Goal: Check status: Check status

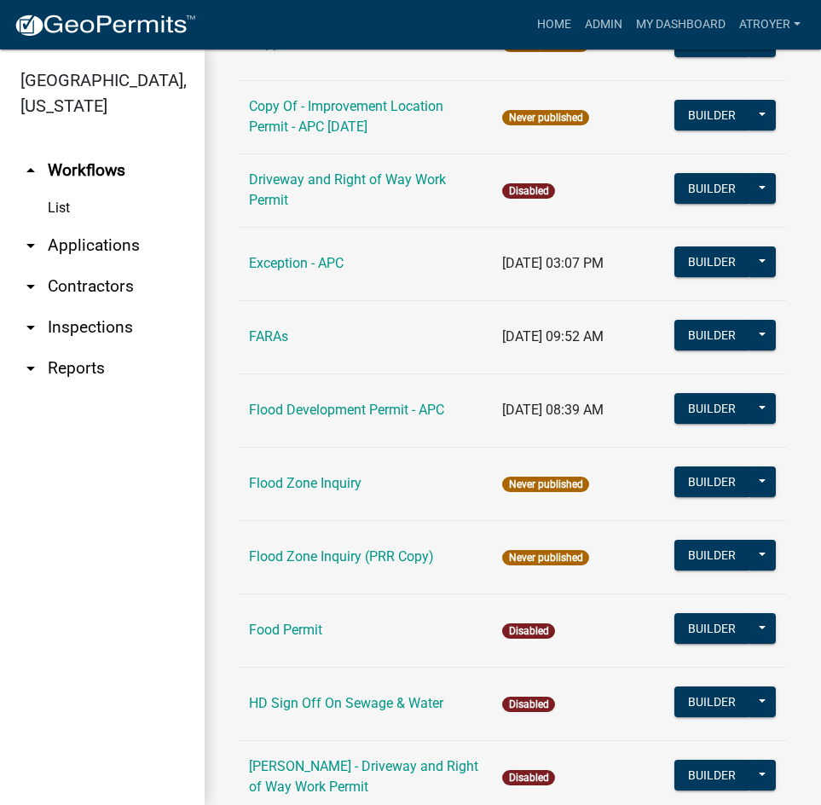
scroll to position [1790, 0]
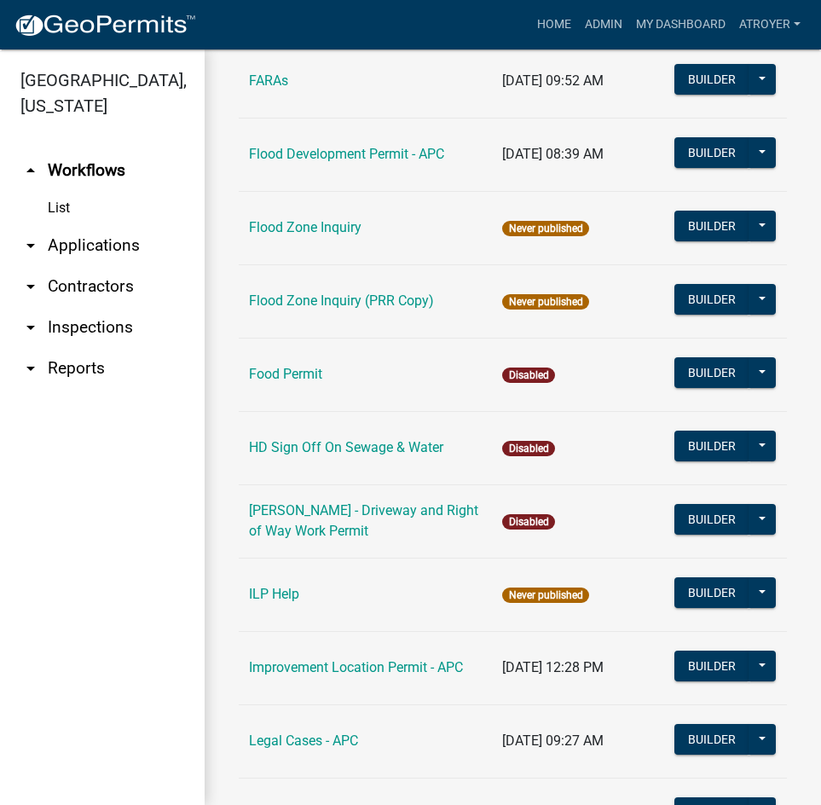
click at [328, 659] on link "Improvement Location Permit - APC" at bounding box center [356, 667] width 214 height 16
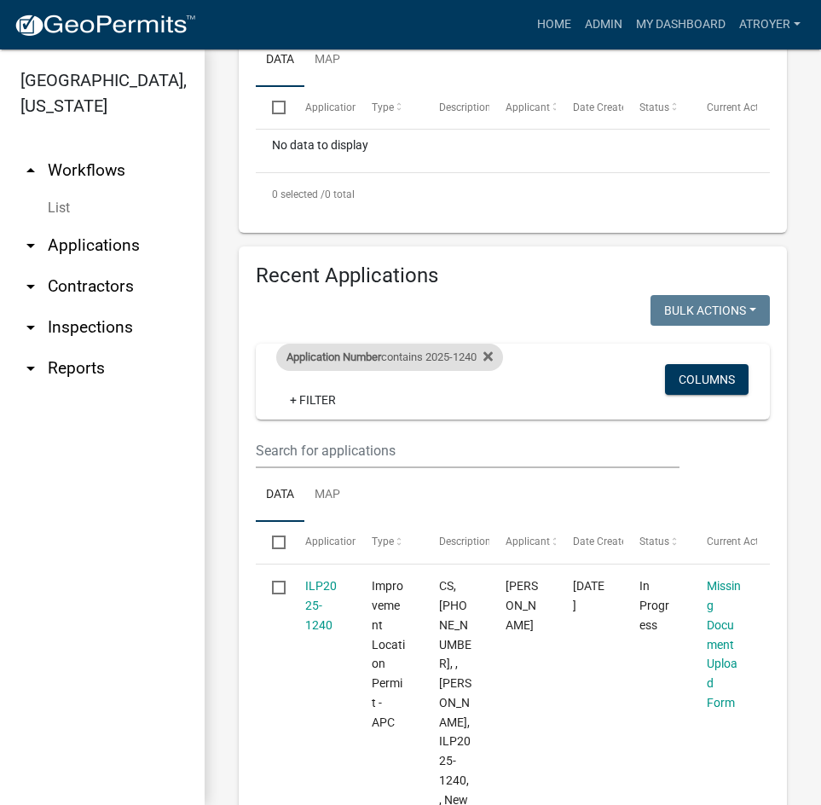
scroll to position [767, 0]
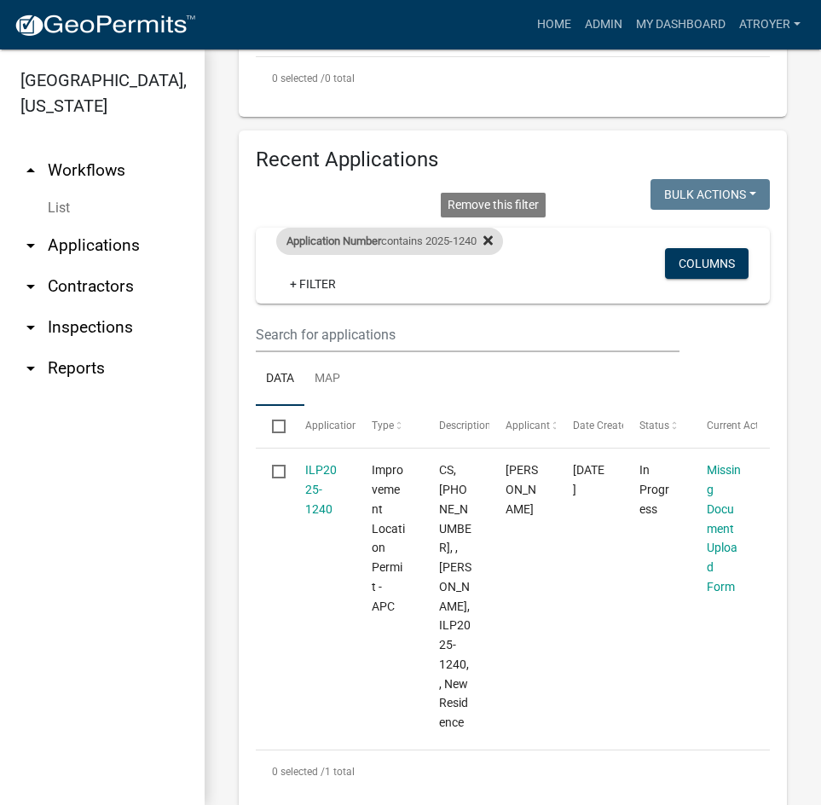
click at [493, 239] on icon at bounding box center [487, 239] width 9 height 9
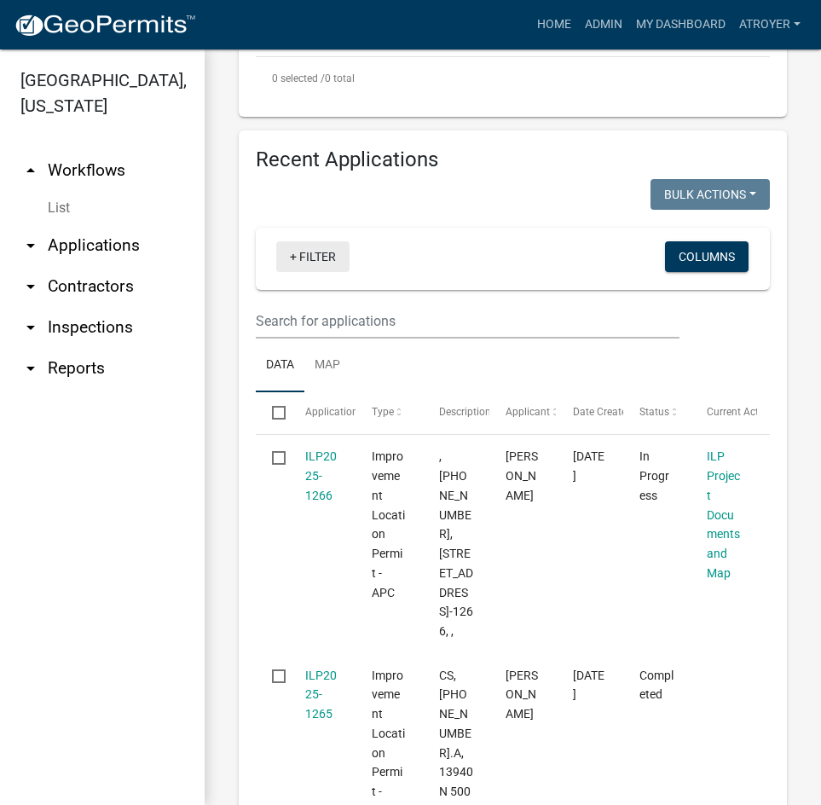
click at [319, 251] on link "+ Filter" at bounding box center [312, 256] width 73 height 31
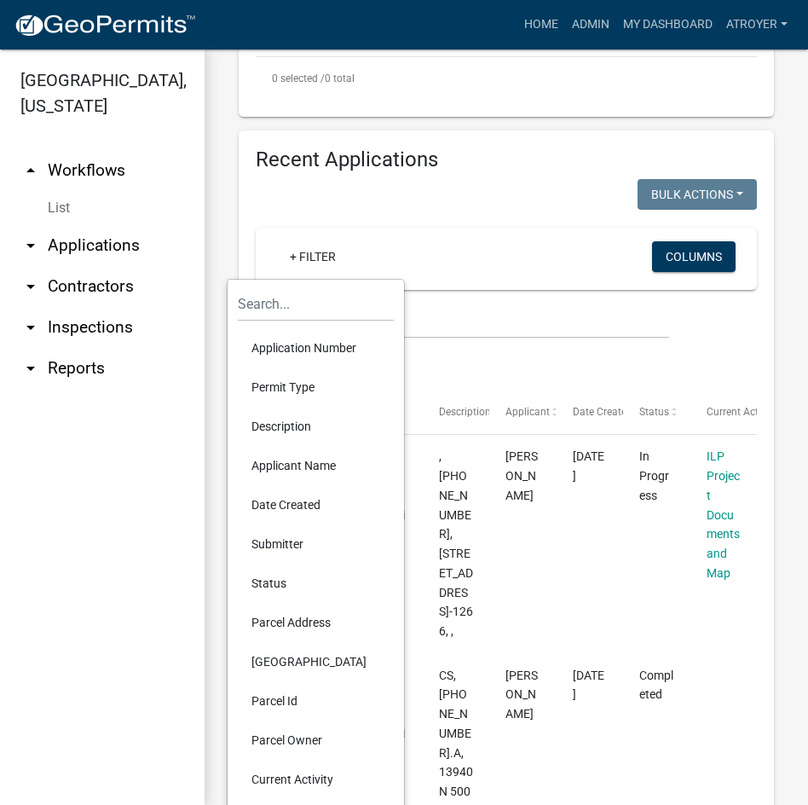
click at [301, 344] on li "Application Number" at bounding box center [316, 347] width 156 height 39
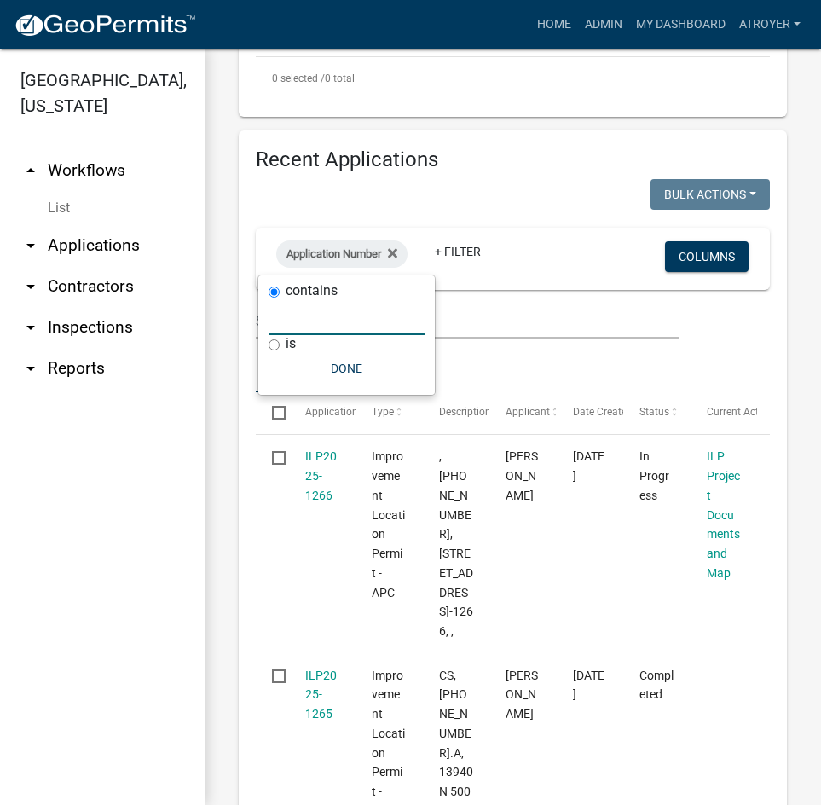
click at [299, 329] on input "text" at bounding box center [347, 317] width 156 height 35
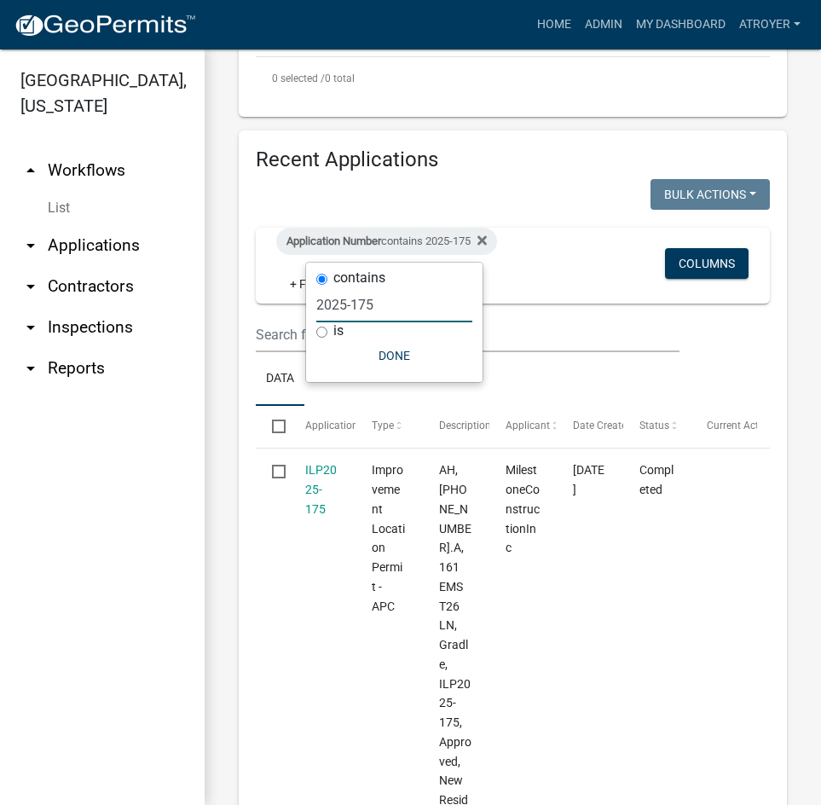
type input "2025-175"
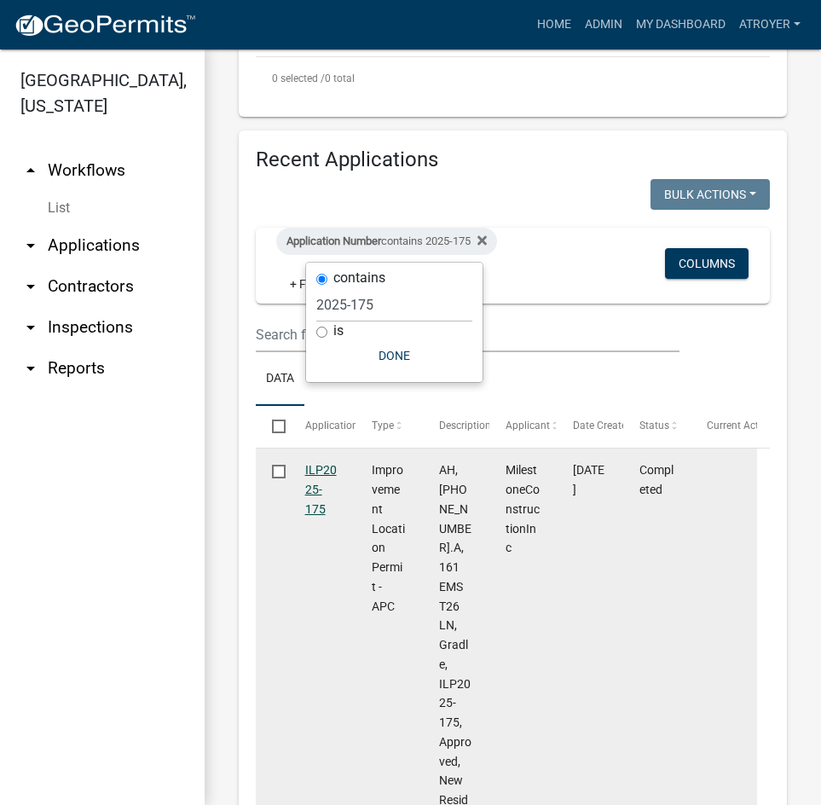
click at [319, 467] on link "ILP2025-175" at bounding box center [321, 489] width 32 height 53
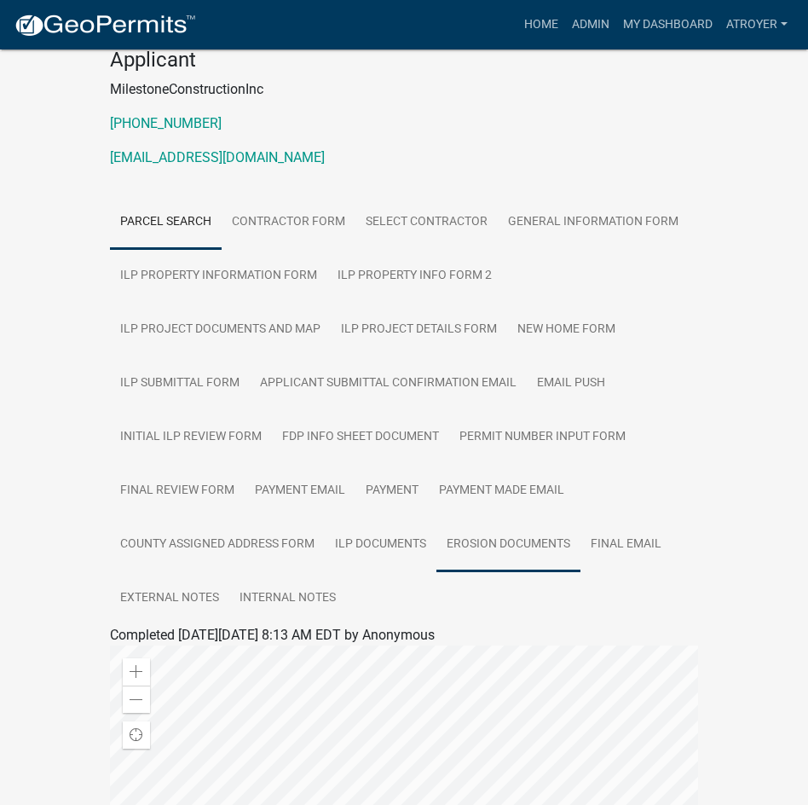
scroll to position [256, 0]
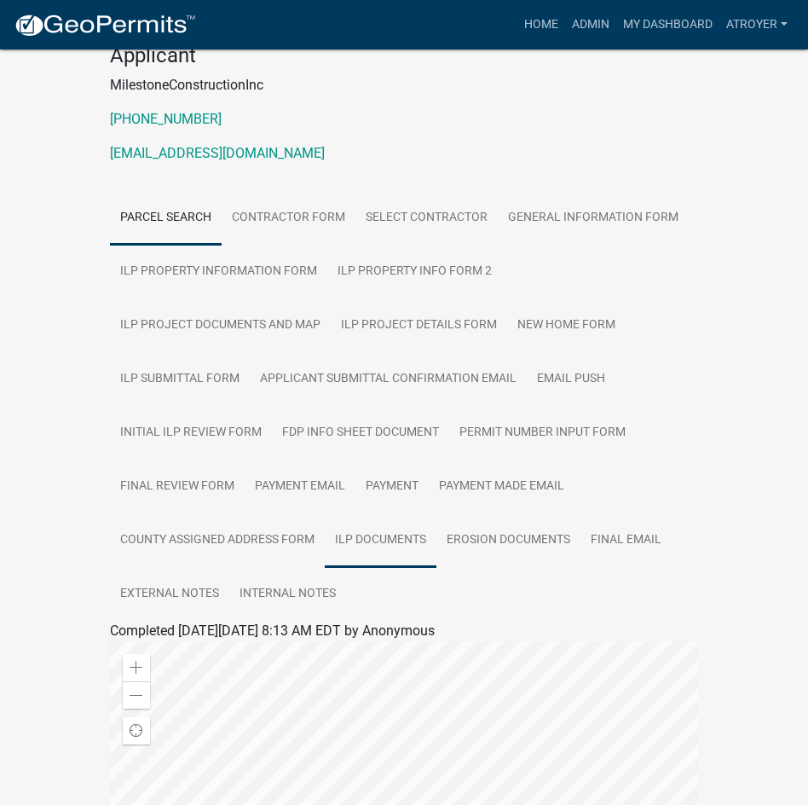
click at [375, 516] on link "ILP Documents" at bounding box center [381, 540] width 112 height 55
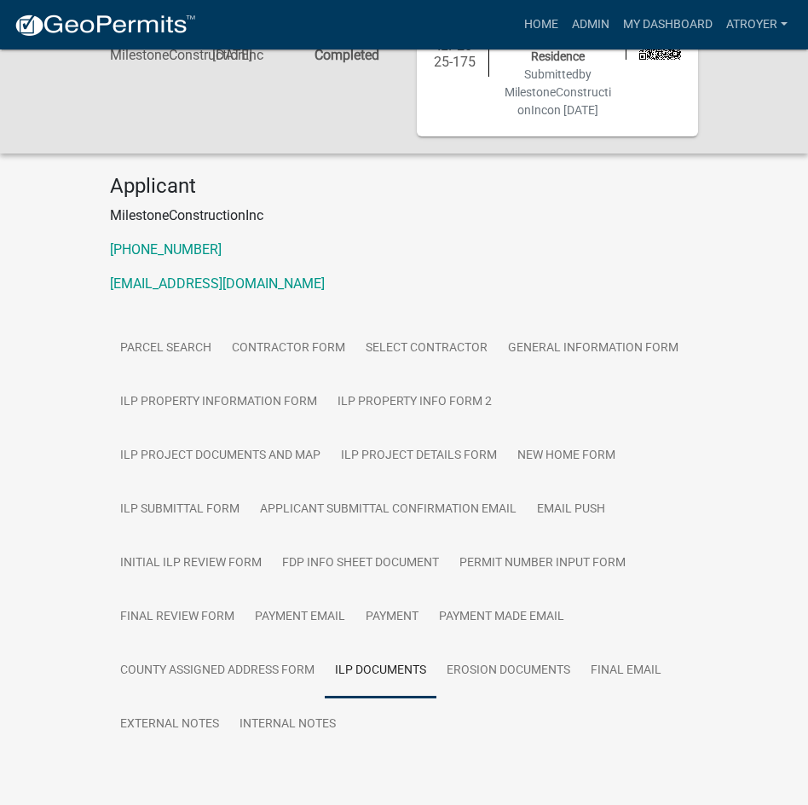
scroll to position [166, 0]
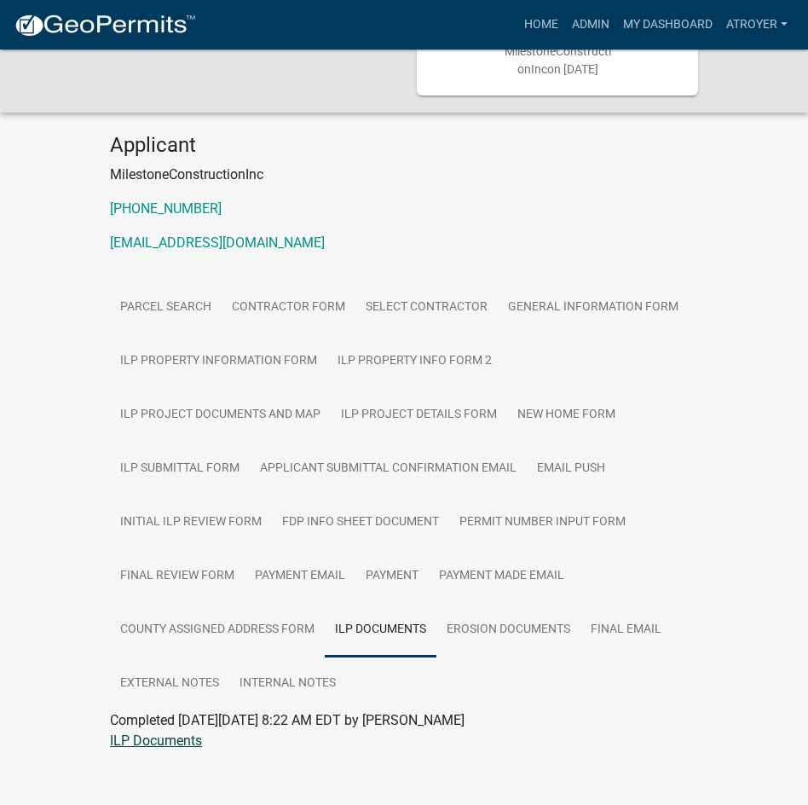
click at [167, 732] on link "ILP Documents" at bounding box center [156, 740] width 92 height 16
